Goal: Information Seeking & Learning: Learn about a topic

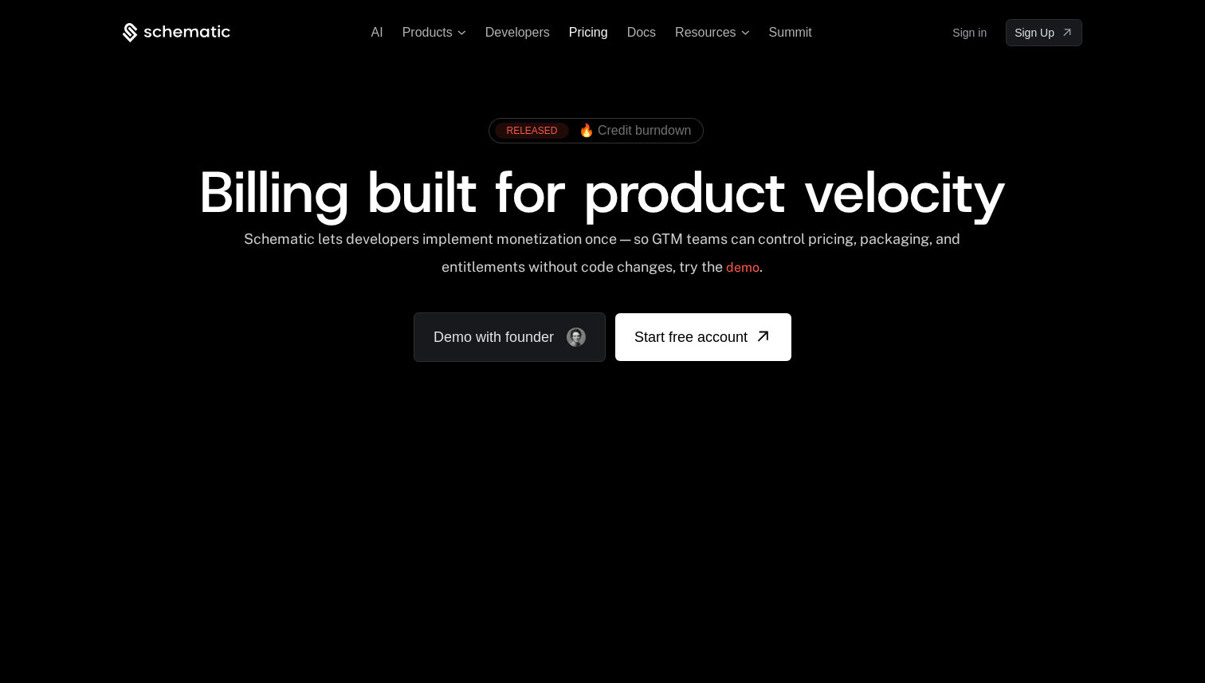
click at [595, 34] on span "Pricing" at bounding box center [588, 32] width 39 height 14
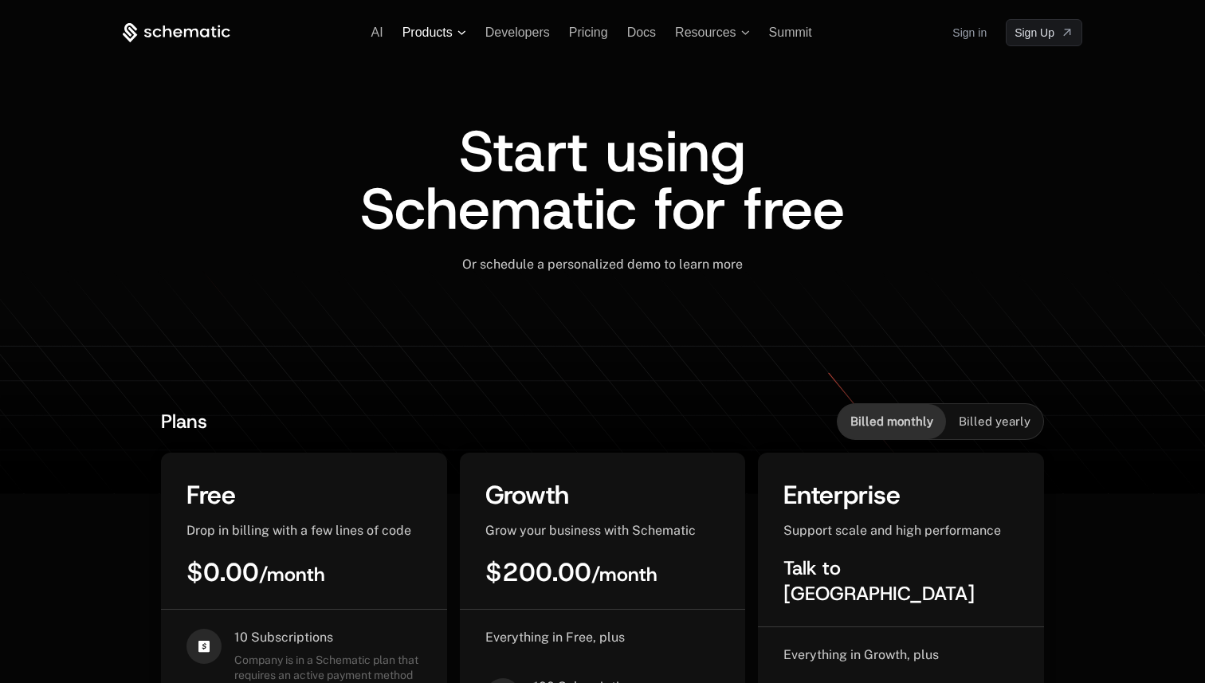
click at [457, 33] on icon at bounding box center [461, 32] width 9 height 5
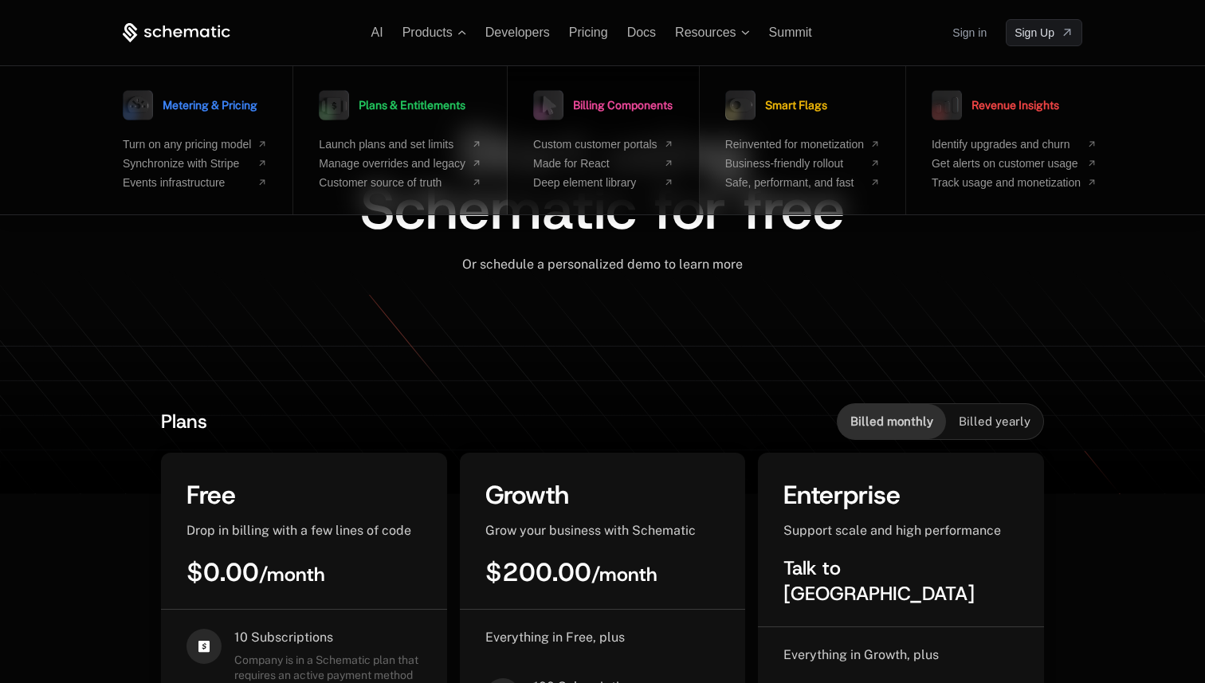
click at [615, 100] on span "Billing Components" at bounding box center [623, 105] width 100 height 11
click at [626, 100] on span "Billing Components" at bounding box center [623, 105] width 100 height 11
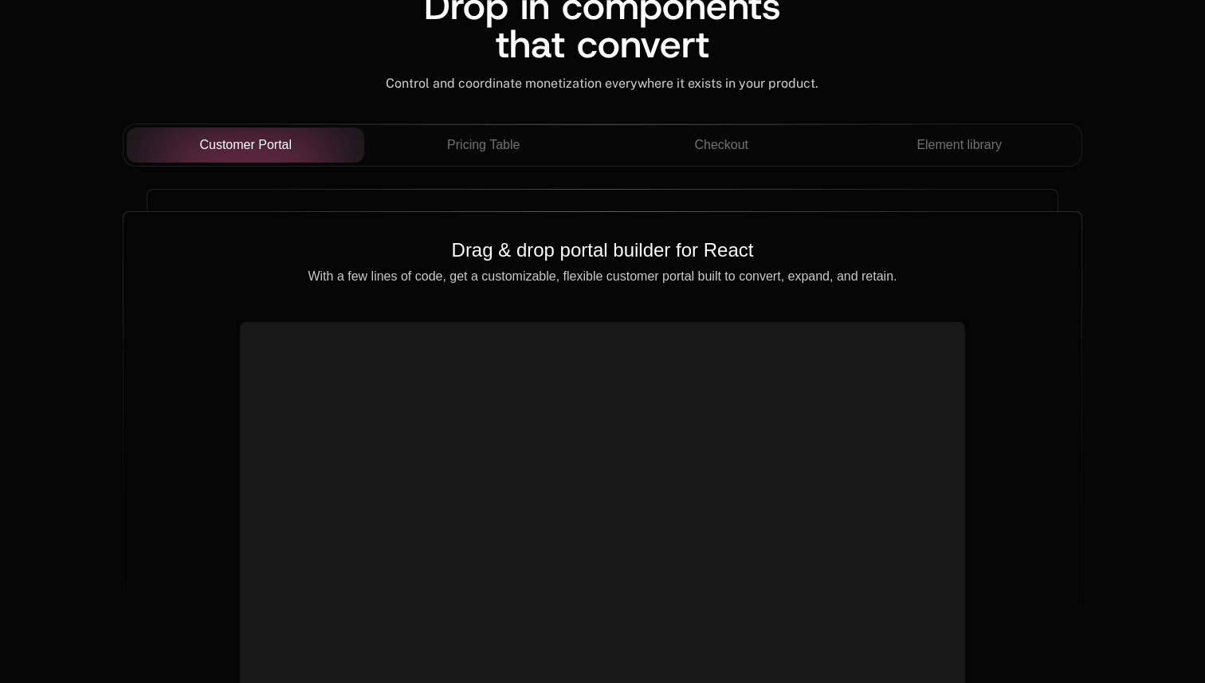
scroll to position [1444, 0]
click at [528, 121] on div "Drop in components that convert Control and coordinate monetization everywhere …" at bounding box center [602, 53] width 959 height 137
click at [523, 140] on div "Pricing Table" at bounding box center [483, 143] width 213 height 19
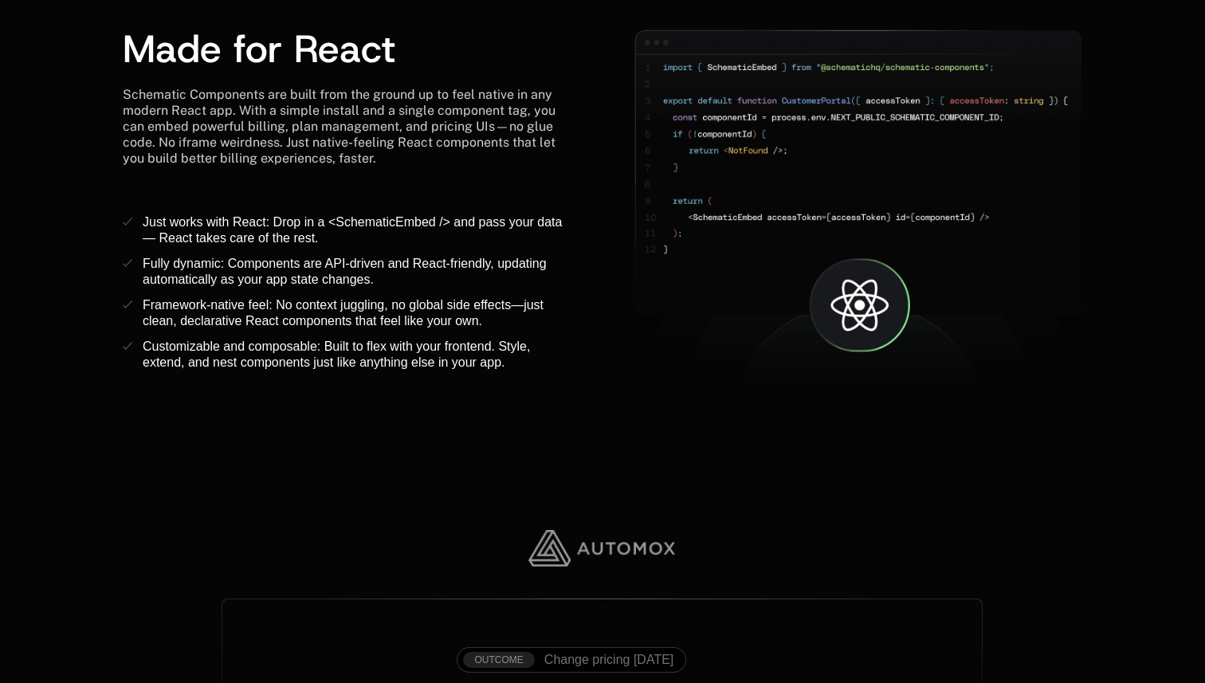
scroll to position [2321, 0]
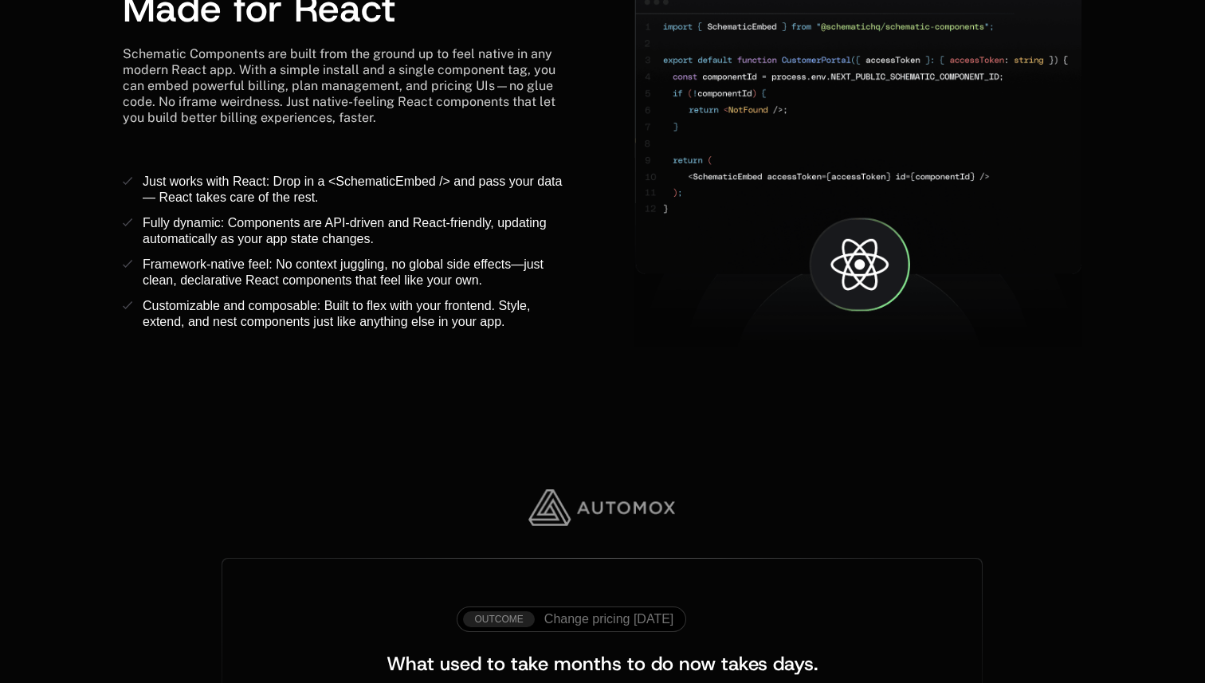
click at [613, 507] on img at bounding box center [601, 507] width 147 height 37
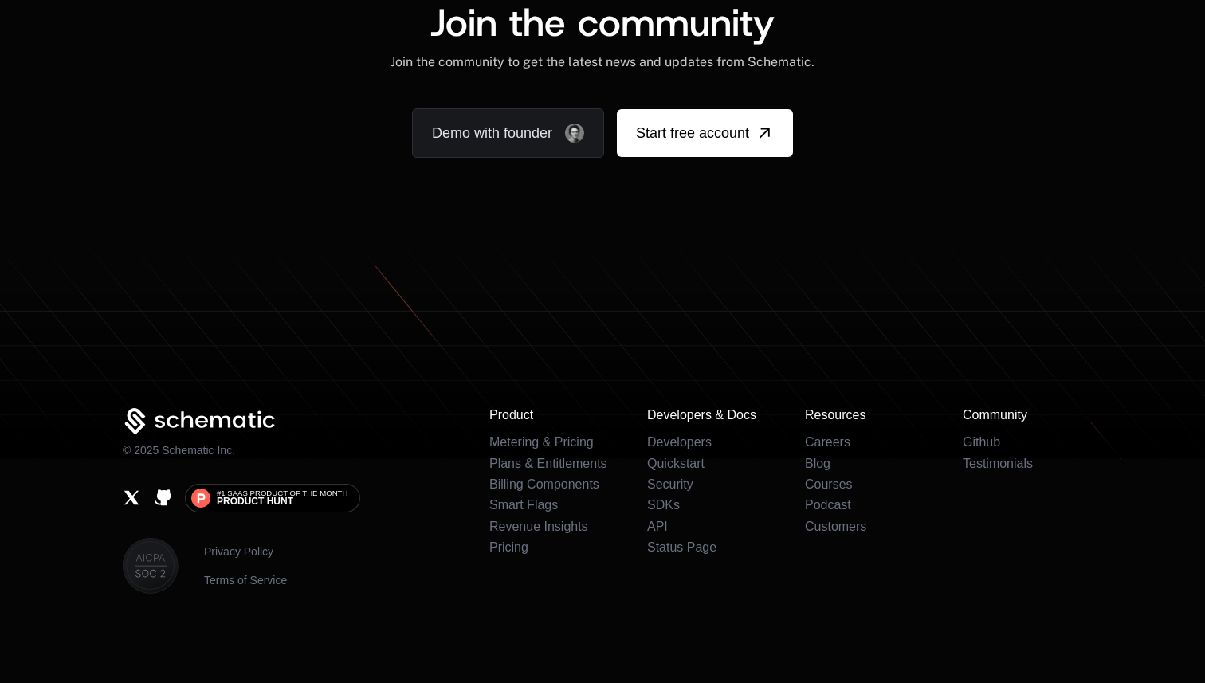
scroll to position [3894, 0]
click at [575, 449] on link "Metering & Pricing" at bounding box center [541, 442] width 104 height 14
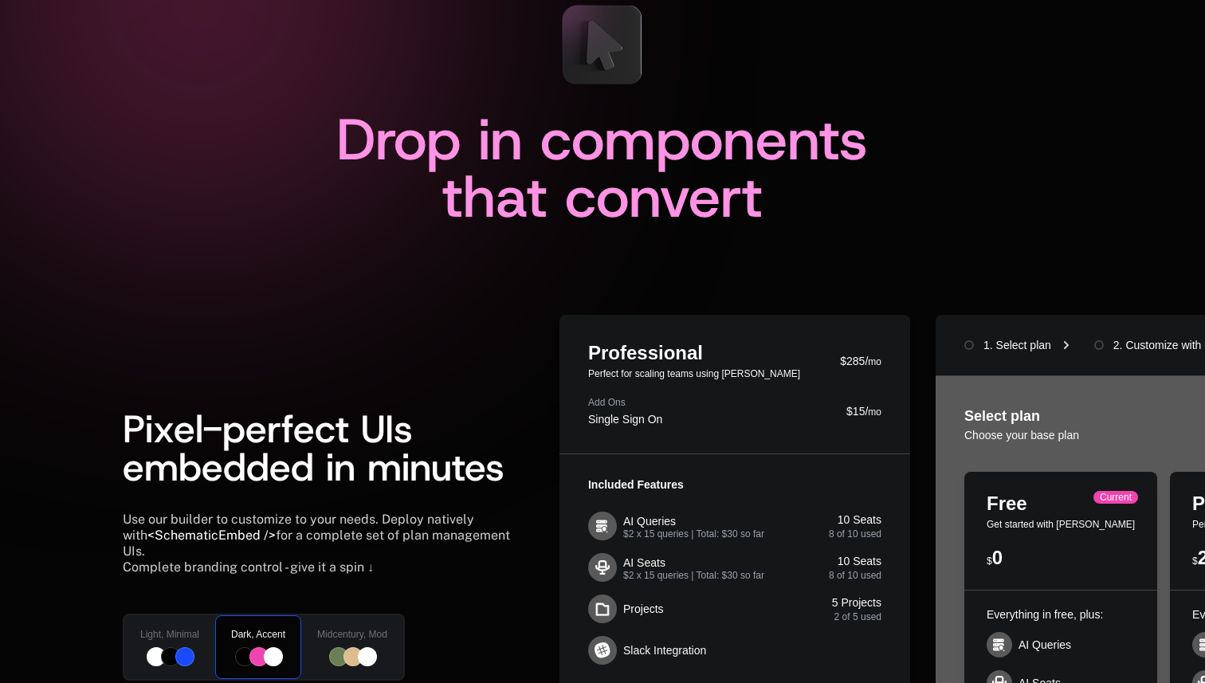
scroll to position [0, 0]
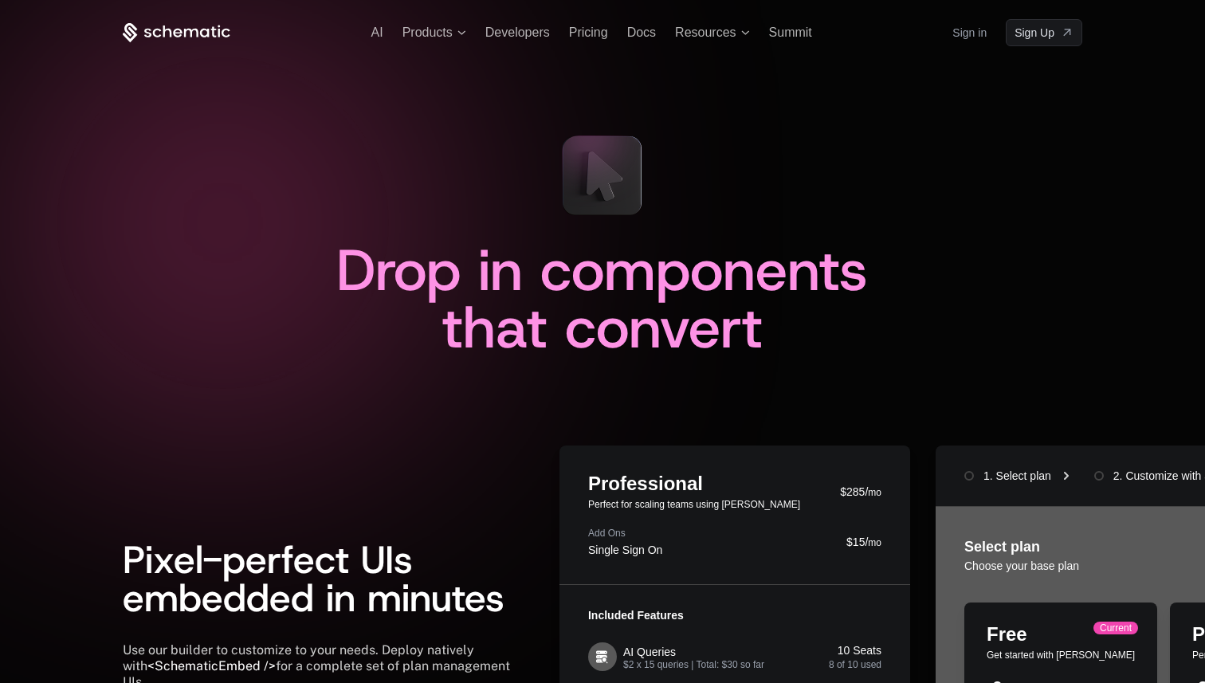
click at [165, 34] on icon at bounding box center [177, 33] width 108 height 20
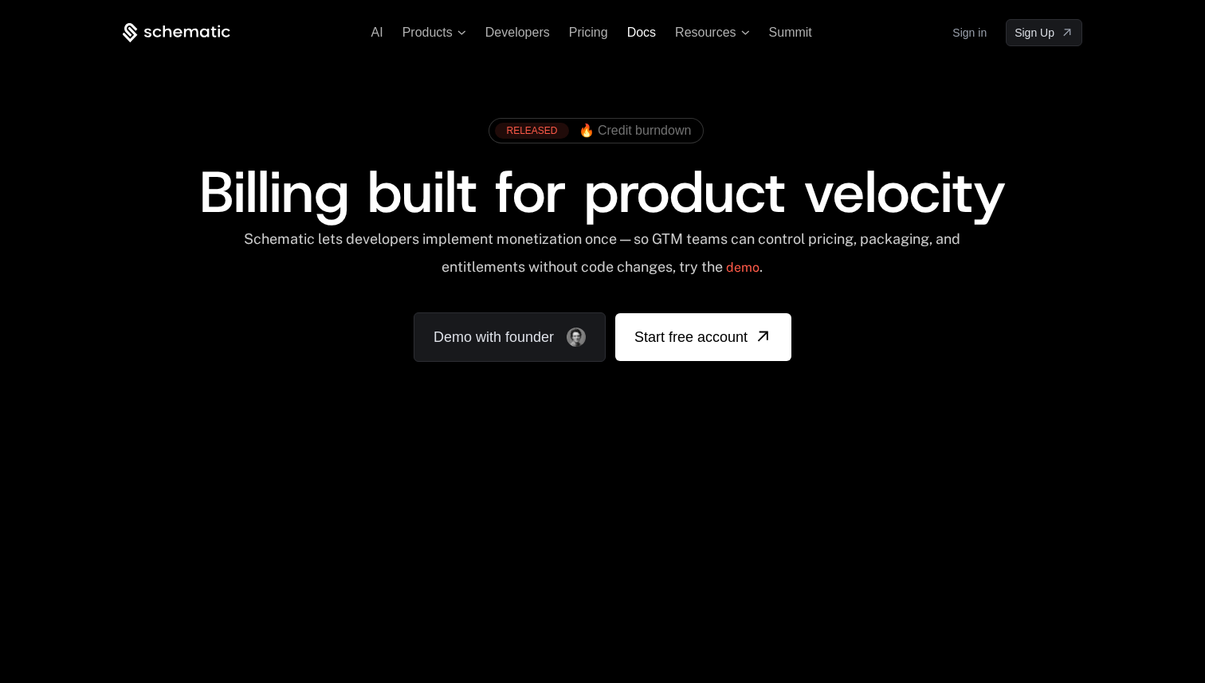
click at [648, 31] on span "Docs" at bounding box center [641, 32] width 29 height 14
